Goal: Navigation & Orientation: Go to known website

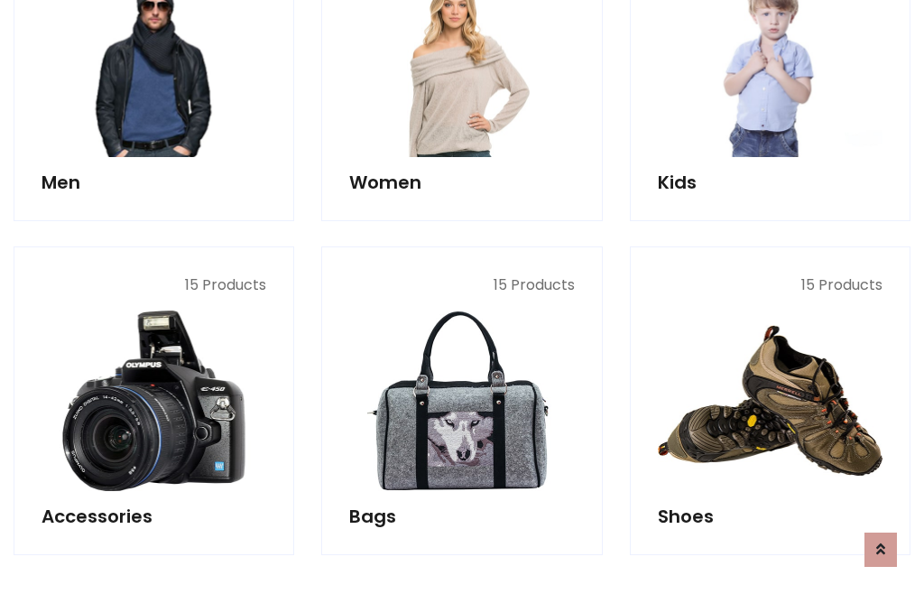
scroll to position [604, 0]
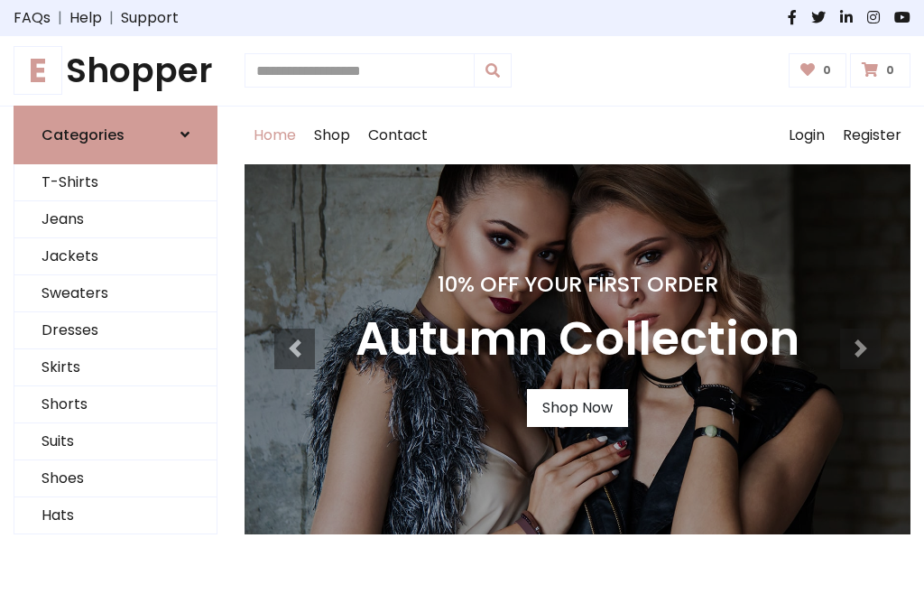
click at [115, 70] on h1 "E Shopper" at bounding box center [116, 71] width 204 height 41
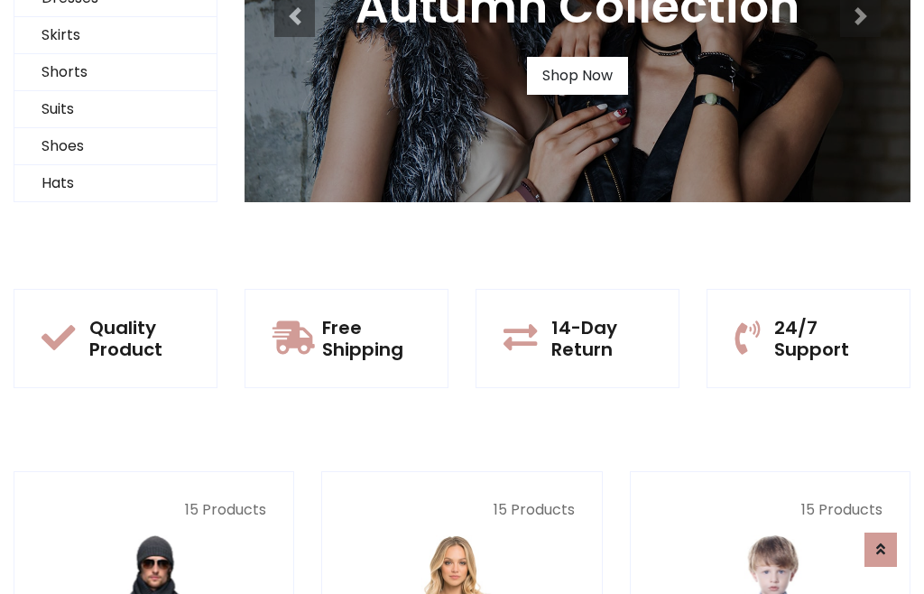
scroll to position [174, 0]
